Goal: Task Accomplishment & Management: Use online tool/utility

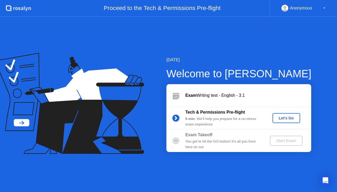
click at [287, 116] on div "Let's Go" at bounding box center [285, 118] width 23 height 4
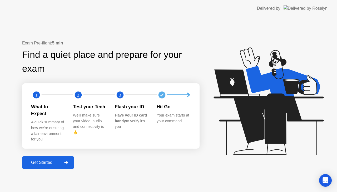
click at [47, 160] on div "Get Started" at bounding box center [42, 162] width 36 height 5
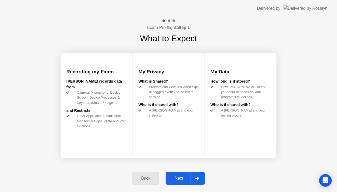
click at [175, 179] on div "Next" at bounding box center [178, 178] width 23 height 5
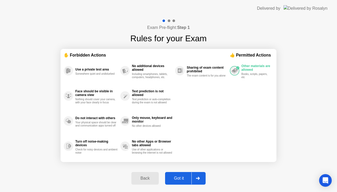
click at [175, 179] on div "Got it" at bounding box center [178, 178] width 25 height 5
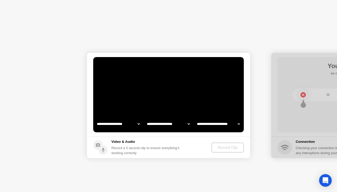
select select "**********"
select select "*******"
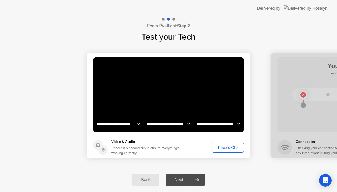
click at [220, 148] on div "Record Clip" at bounding box center [228, 147] width 28 height 4
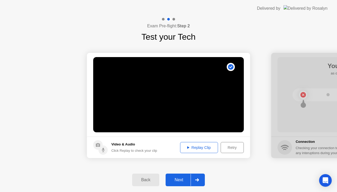
click at [201, 148] on div "Replay Clip" at bounding box center [199, 147] width 34 height 4
click at [200, 180] on div at bounding box center [196, 180] width 13 height 12
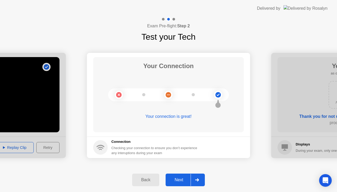
click at [181, 180] on div "Next" at bounding box center [178, 180] width 23 height 5
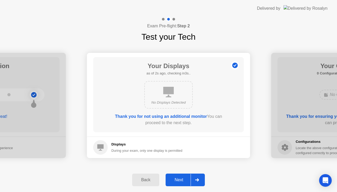
click at [181, 181] on div "Next" at bounding box center [178, 180] width 23 height 5
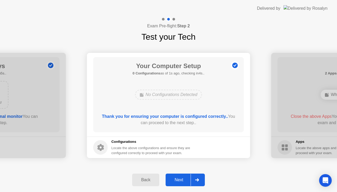
click at [181, 181] on div "Next" at bounding box center [178, 180] width 23 height 5
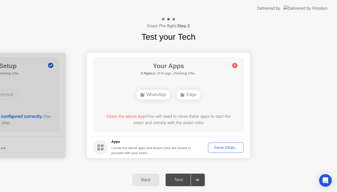
click at [224, 147] on div "Force Close..." at bounding box center [226, 147] width 32 height 4
click at [216, 148] on div "Force Close..." at bounding box center [226, 147] width 32 height 4
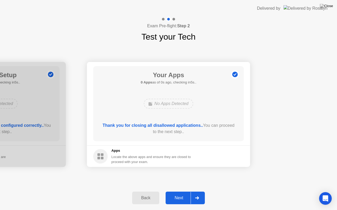
click at [276, 174] on div "**********" at bounding box center [168, 114] width 337 height 143
click at [179, 192] on div "Next" at bounding box center [178, 198] width 23 height 5
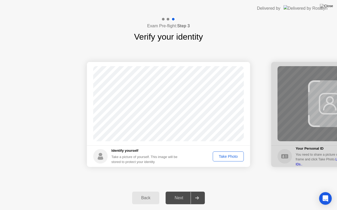
click at [229, 155] on div "Take Photo" at bounding box center [227, 157] width 27 height 4
click at [231, 156] on div "Retake" at bounding box center [231, 157] width 21 height 4
click at [228, 156] on div "Take Photo" at bounding box center [227, 157] width 27 height 4
click at [228, 156] on div "Retake" at bounding box center [231, 157] width 21 height 4
click at [228, 156] on div "Take Photo" at bounding box center [227, 157] width 27 height 4
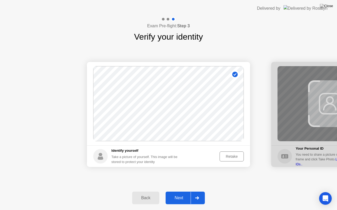
click at [199, 192] on div at bounding box center [196, 198] width 13 height 12
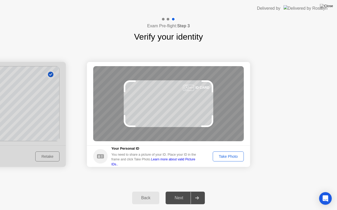
click at [229, 157] on div "Take Photo" at bounding box center [227, 157] width 27 height 4
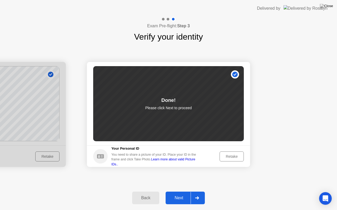
click at [182, 192] on div "Next" at bounding box center [178, 198] width 23 height 5
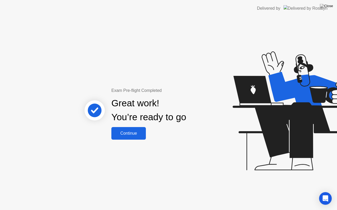
click at [136, 131] on div "Continue" at bounding box center [128, 133] width 31 height 5
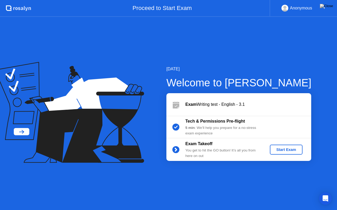
click at [283, 149] on div "Start Exam" at bounding box center [286, 150] width 28 height 4
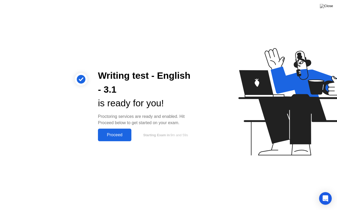
click at [123, 138] on button "Proceed" at bounding box center [114, 135] width 33 height 13
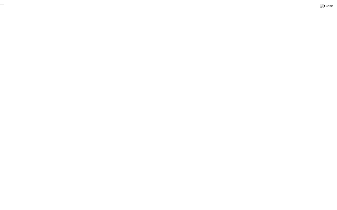
click div "End Proctoring Session"
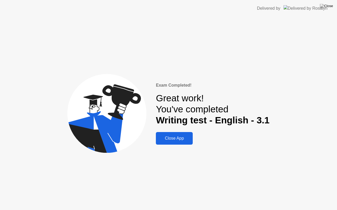
click at [180, 140] on div "Close App" at bounding box center [174, 138] width 34 height 5
